Goal: Browse casually

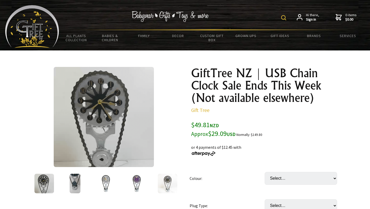
click at [132, 180] on img at bounding box center [137, 183] width 20 height 20
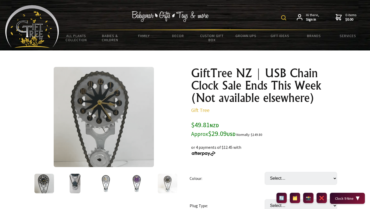
click at [140, 182] on img at bounding box center [137, 183] width 20 height 20
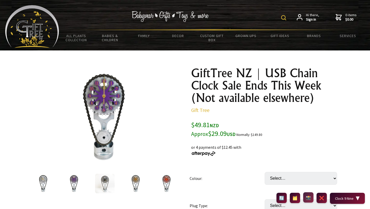
click at [306, 195] on button "📸" at bounding box center [308, 197] width 10 height 10
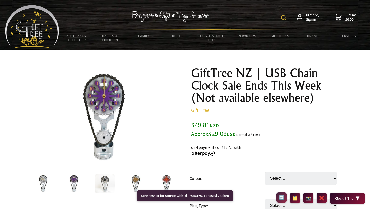
click at [282, 198] on button "🔄" at bounding box center [281, 197] width 10 height 10
